Goal: Task Accomplishment & Management: Manage account settings

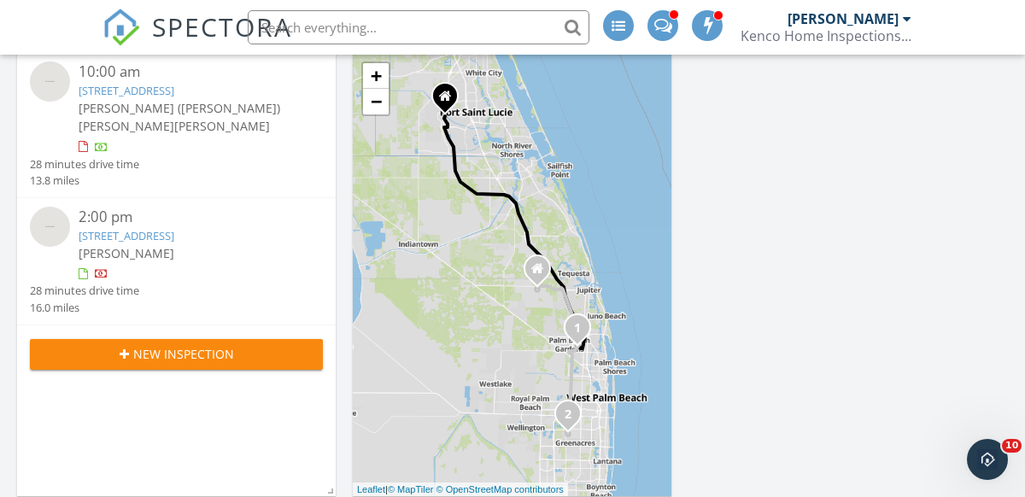
scroll to position [85, 0]
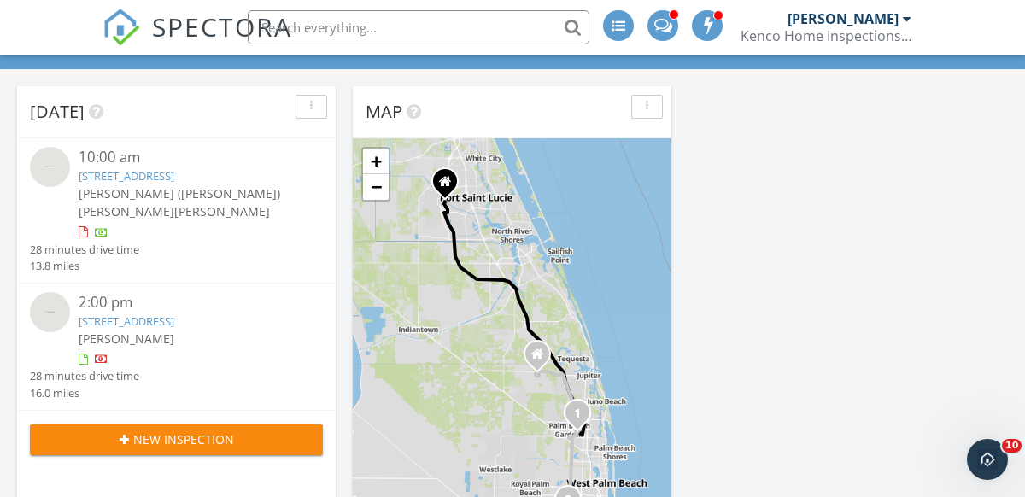
click at [108, 179] on link "37 Bermuda Lake Dr, Palm Beach Gardens, FL 33418" at bounding box center [127, 175] width 96 height 15
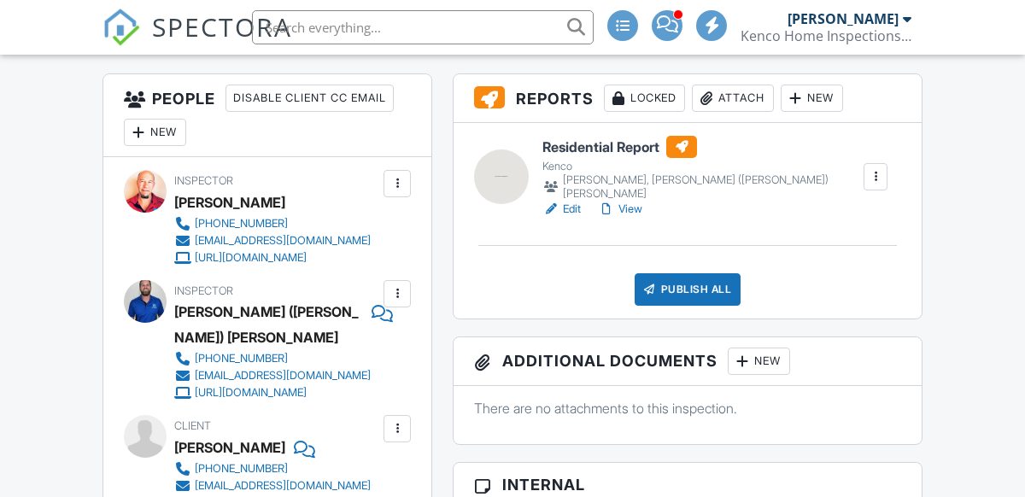
click at [742, 96] on div "Attach" at bounding box center [733, 98] width 82 height 27
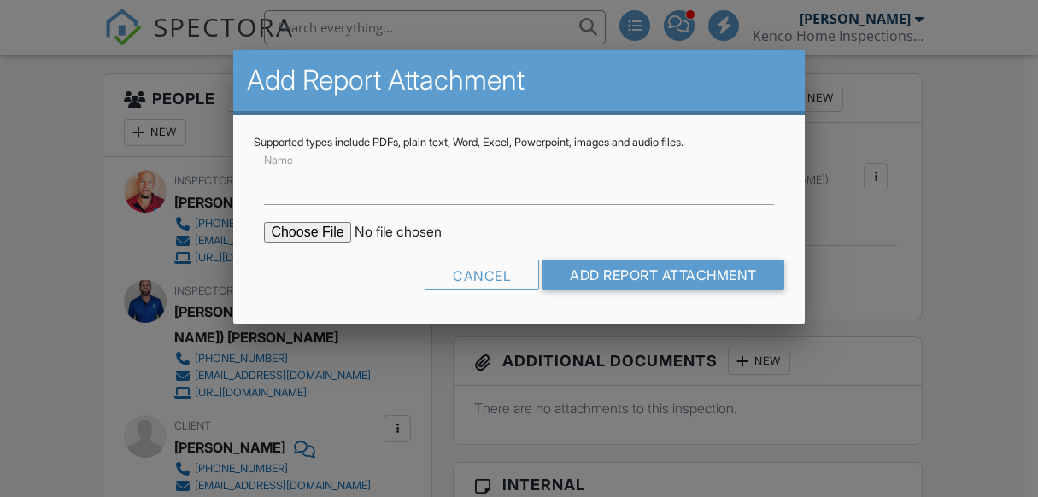
click at [302, 232] on input "file" at bounding box center [409, 232] width 290 height 21
type input "C:\fakepath\BuildFax Report - 37 BERMUDA LAKE DR PALM BEACH GARDENS FL 33418.pdf"
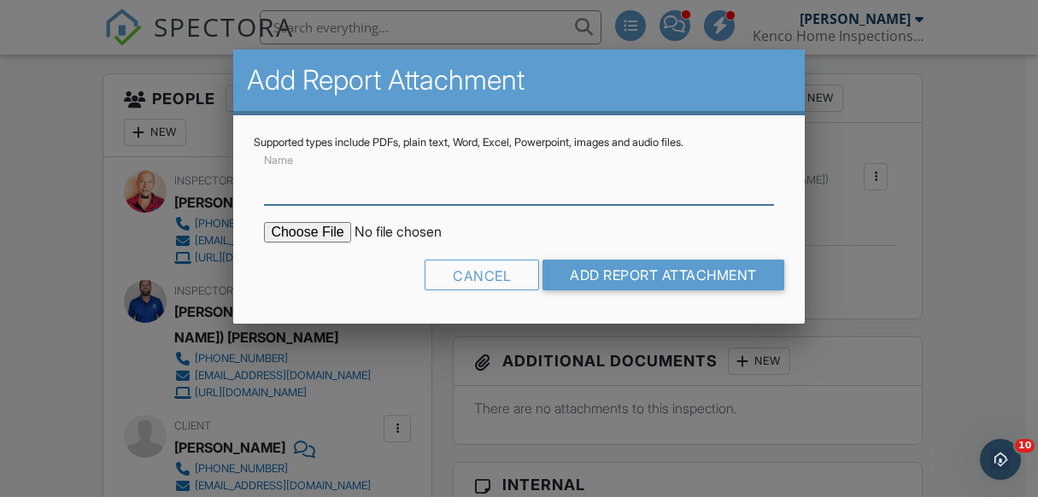
click at [390, 180] on input "Name" at bounding box center [518, 184] width 509 height 42
type input "Property Permits"
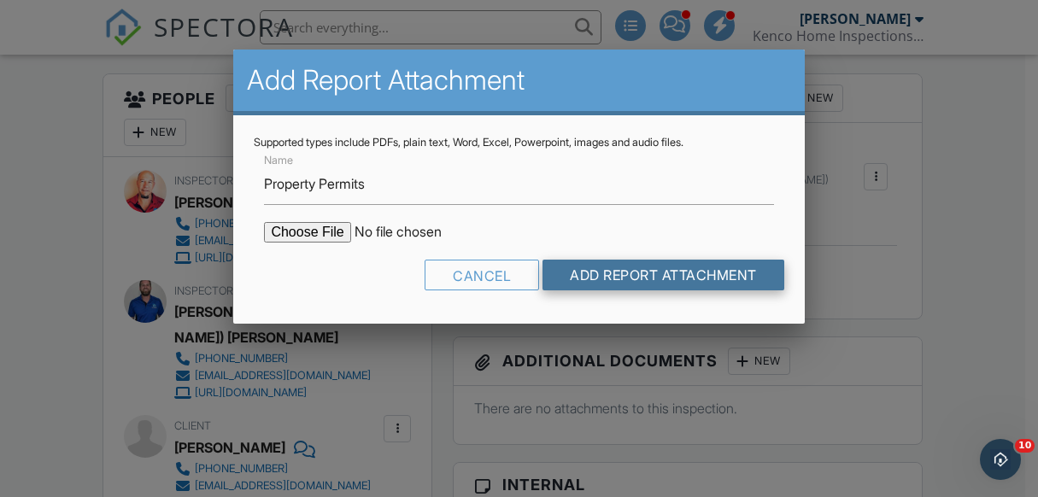
click at [634, 278] on input "Add Report Attachment" at bounding box center [663, 275] width 242 height 31
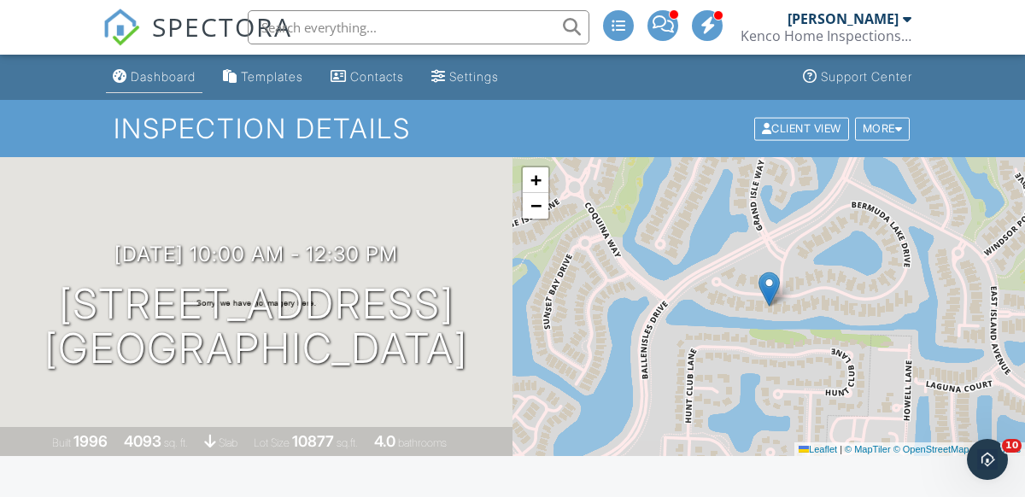
click at [149, 79] on div "Dashboard" at bounding box center [163, 76] width 65 height 15
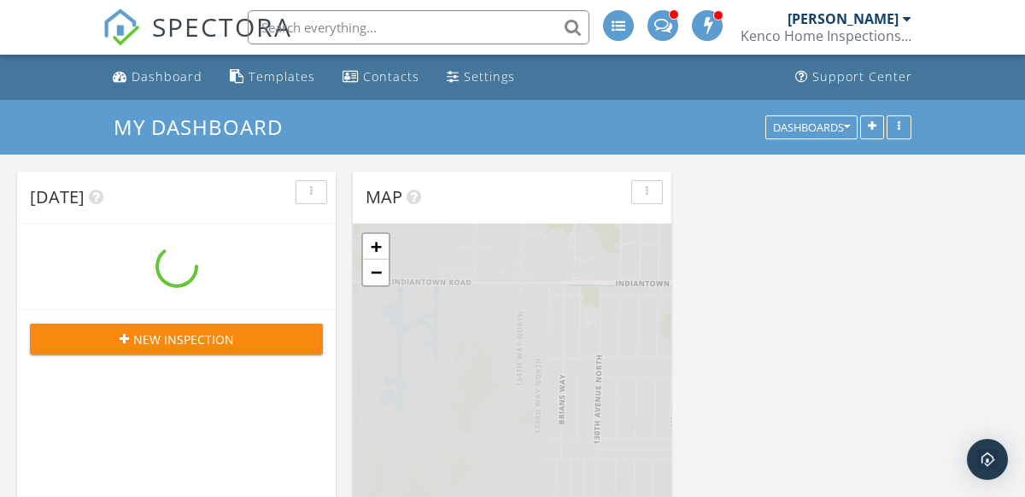
scroll to position [1410, 1052]
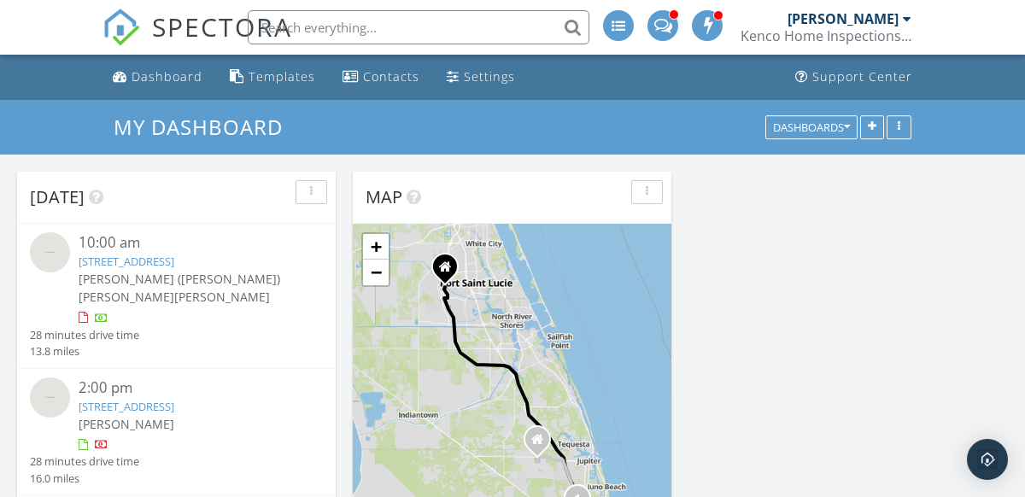
click at [93, 416] on span "[PERSON_NAME]" at bounding box center [127, 424] width 96 height 16
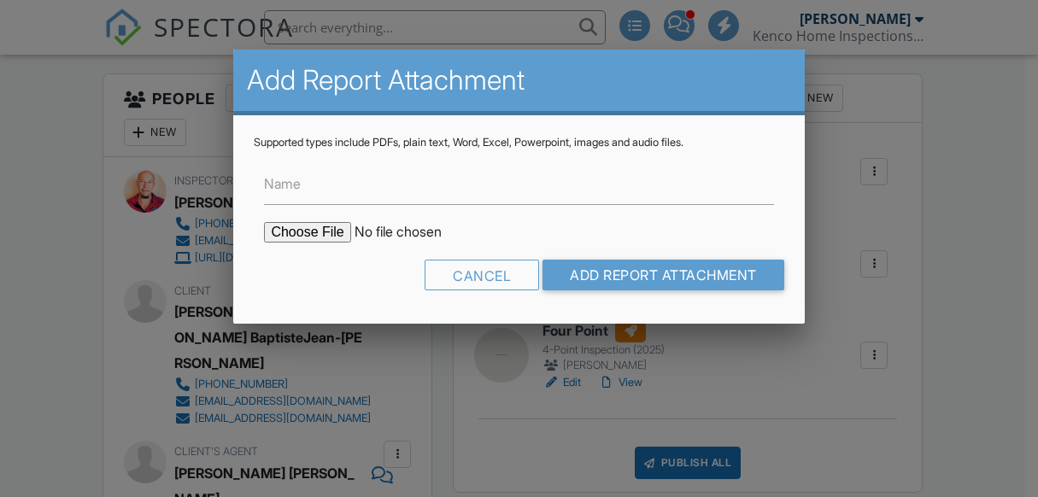
click at [303, 233] on input "file" at bounding box center [409, 232] width 290 height 21
type input "C:\fakepath\BuildFax Report - [STREET_ADDRESS]pdf"
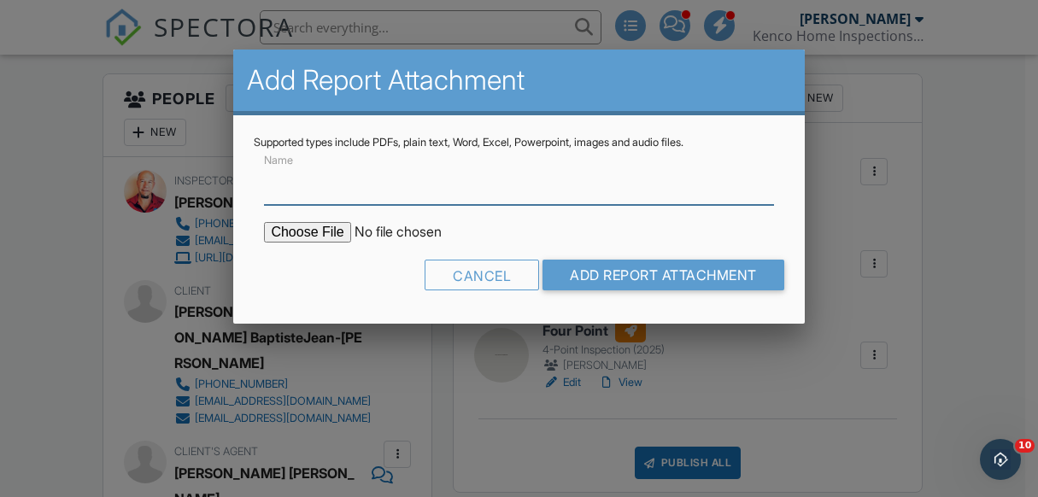
click at [541, 179] on input "Name" at bounding box center [518, 184] width 509 height 42
type input "Property Permits"
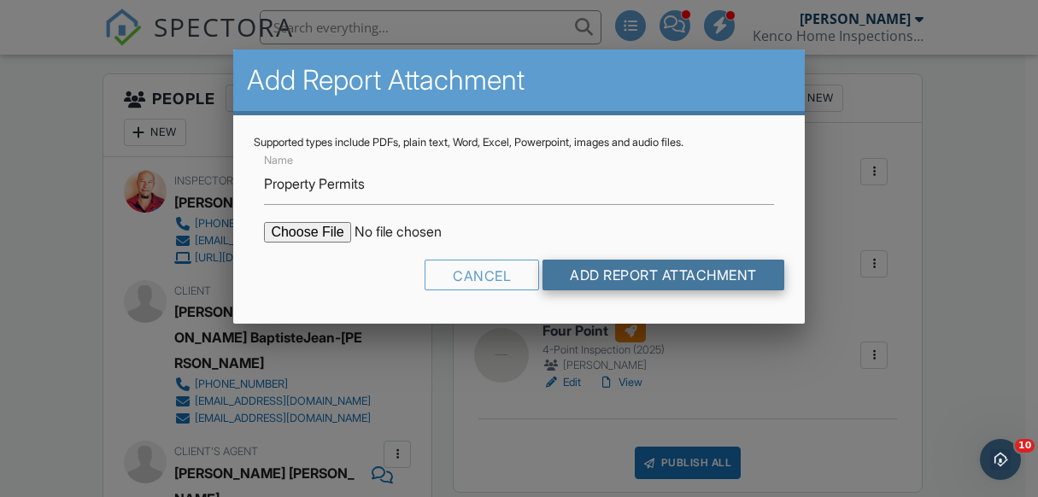
click at [600, 278] on input "Add Report Attachment" at bounding box center [663, 275] width 242 height 31
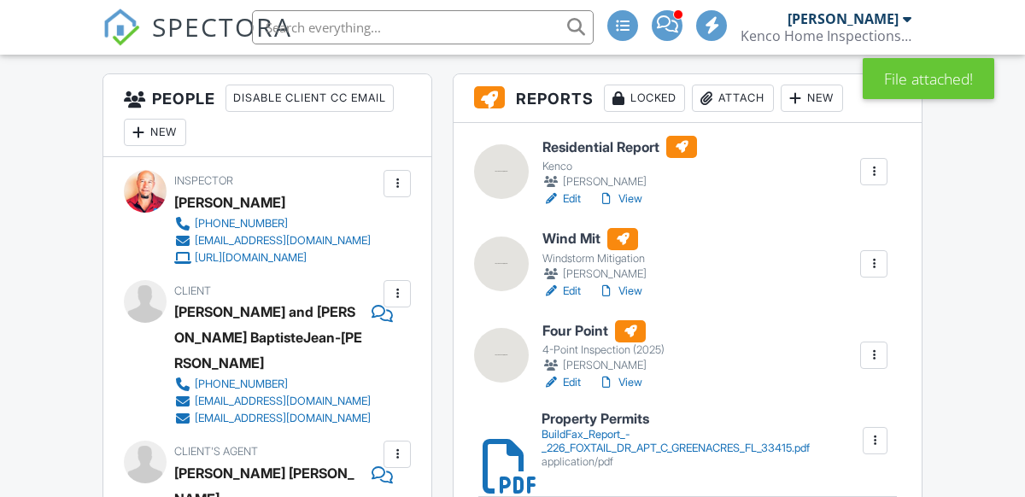
click at [570, 381] on link "Edit" at bounding box center [561, 382] width 38 height 17
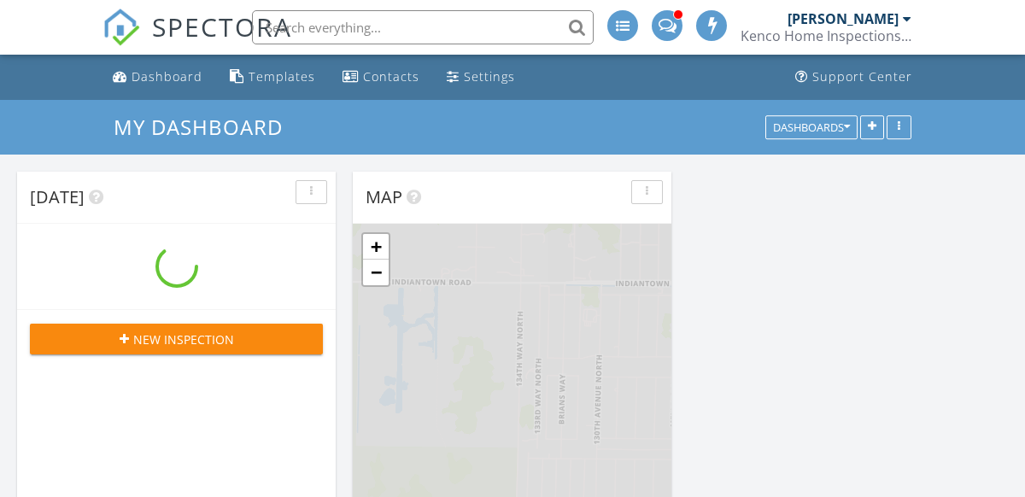
scroll to position [1410, 1052]
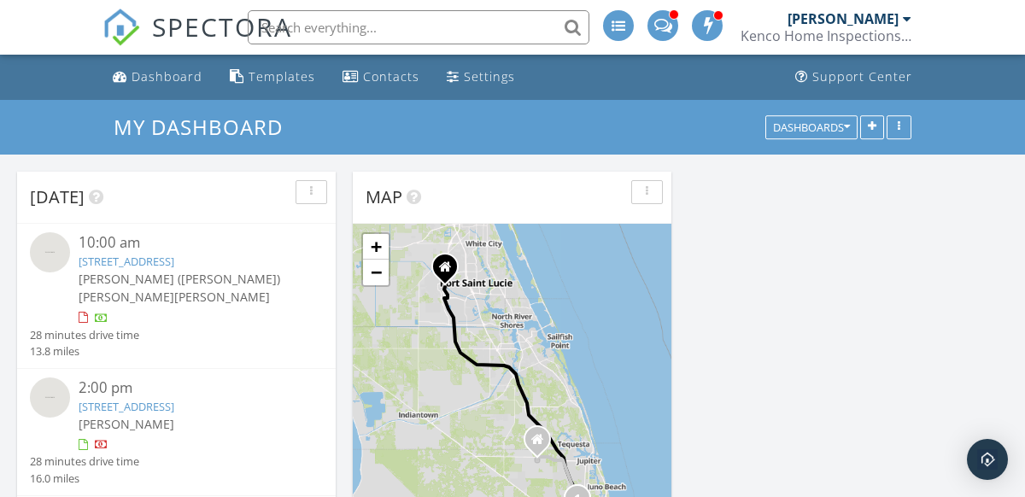
click at [98, 406] on link "[STREET_ADDRESS]" at bounding box center [127, 406] width 96 height 15
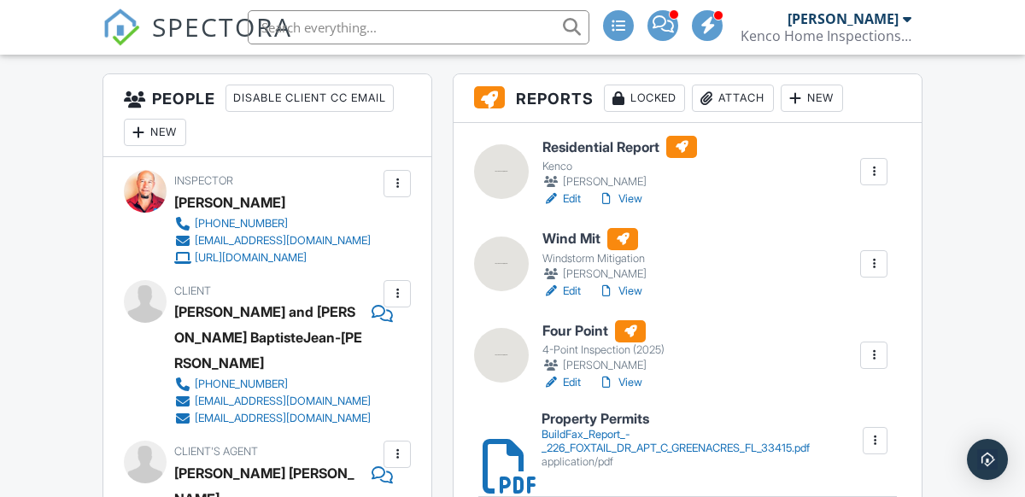
click at [570, 291] on link "Edit" at bounding box center [561, 291] width 38 height 17
